Goal: Register for event/course

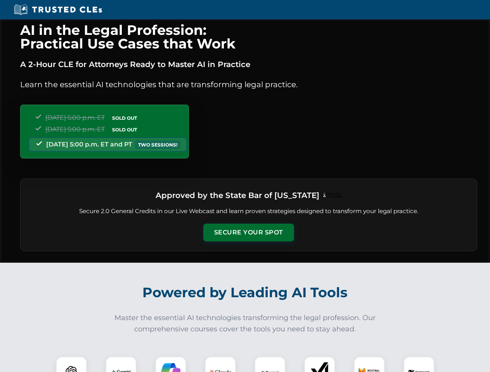
click at [248, 233] on button "Secure Your Spot" at bounding box center [248, 233] width 91 height 18
click at [71, 364] on img at bounding box center [71, 372] width 22 height 22
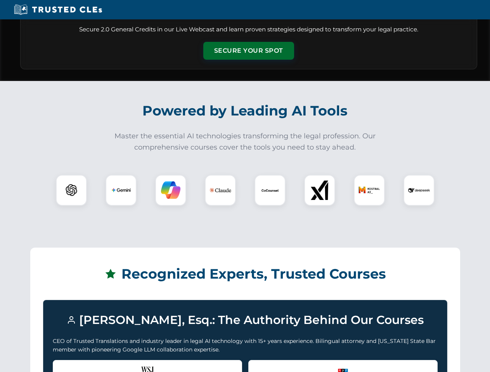
click at [121, 364] on div "Recognized by the WSJ [PERSON_NAME] was featured for his expertise in AI legal …" at bounding box center [147, 375] width 189 height 31
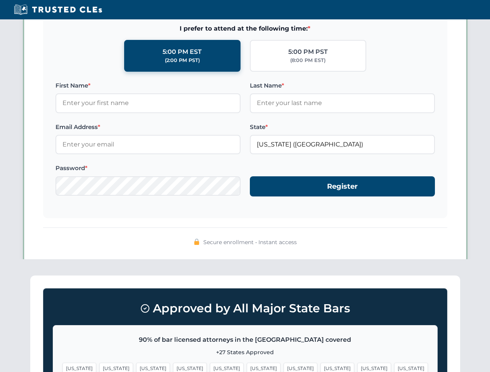
click at [283, 364] on span "[US_STATE]" at bounding box center [300, 368] width 34 height 11
click at [357, 364] on span "[US_STATE]" at bounding box center [374, 368] width 34 height 11
